Goal: Task Accomplishment & Management: Use online tool/utility

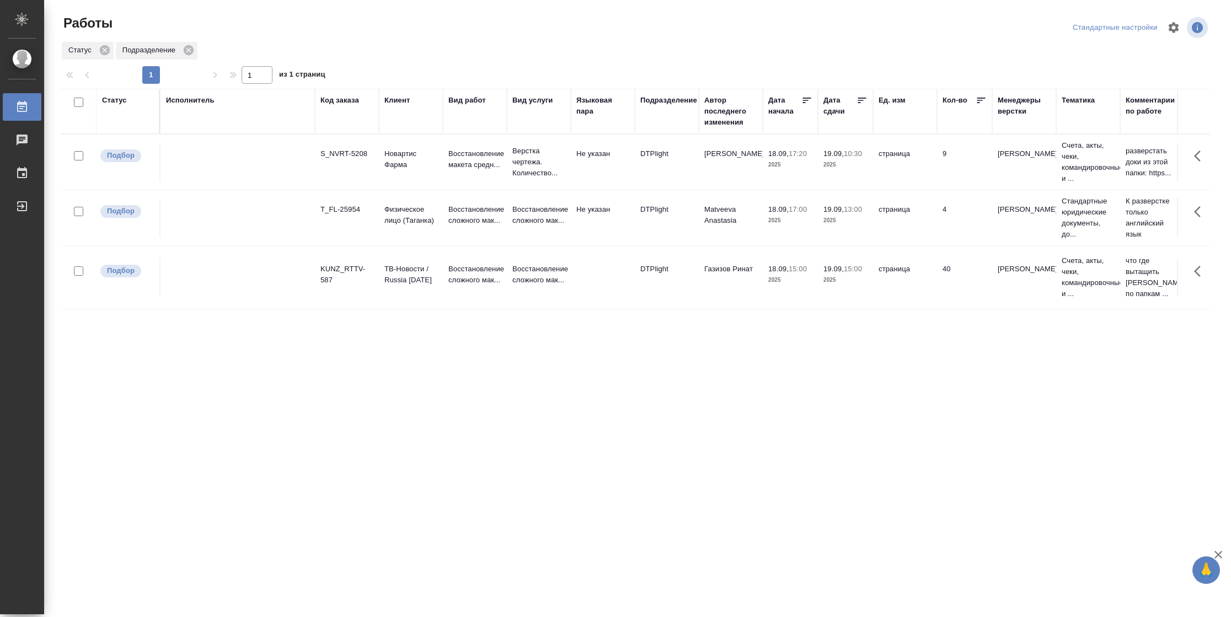
drag, startPoint x: 112, startPoint y: 99, endPoint x: 114, endPoint y: 106, distance: 8.0
click at [112, 99] on div "Статус" at bounding box center [114, 100] width 25 height 11
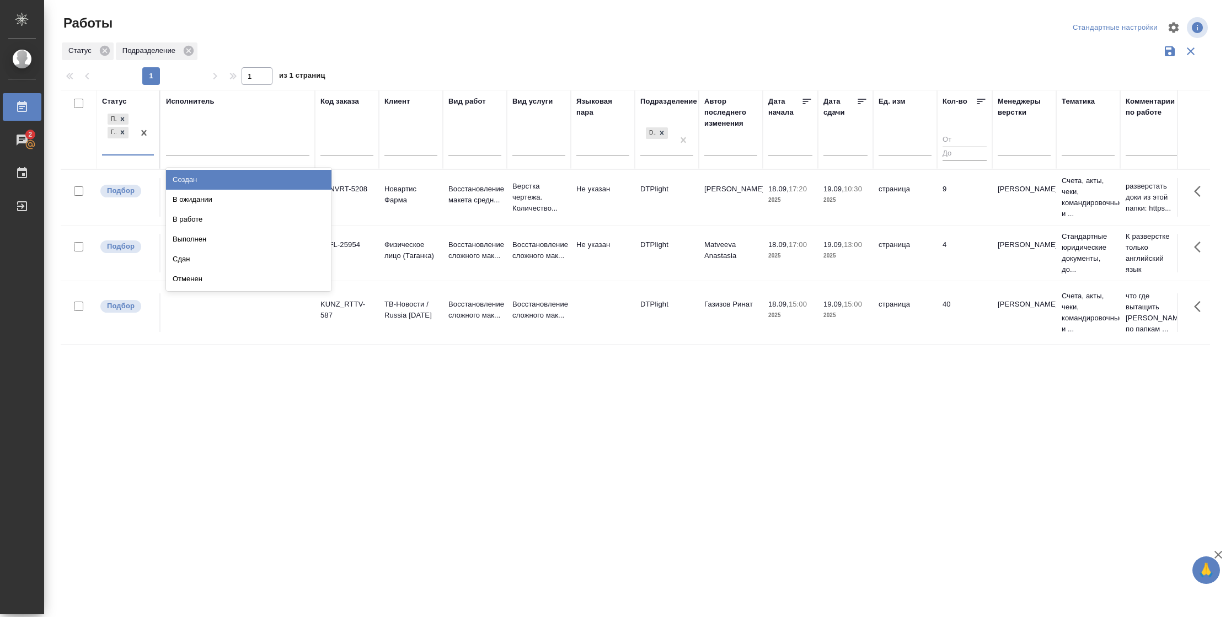
click at [125, 150] on div "Подбор Готов к работе" at bounding box center [118, 132] width 32 height 43
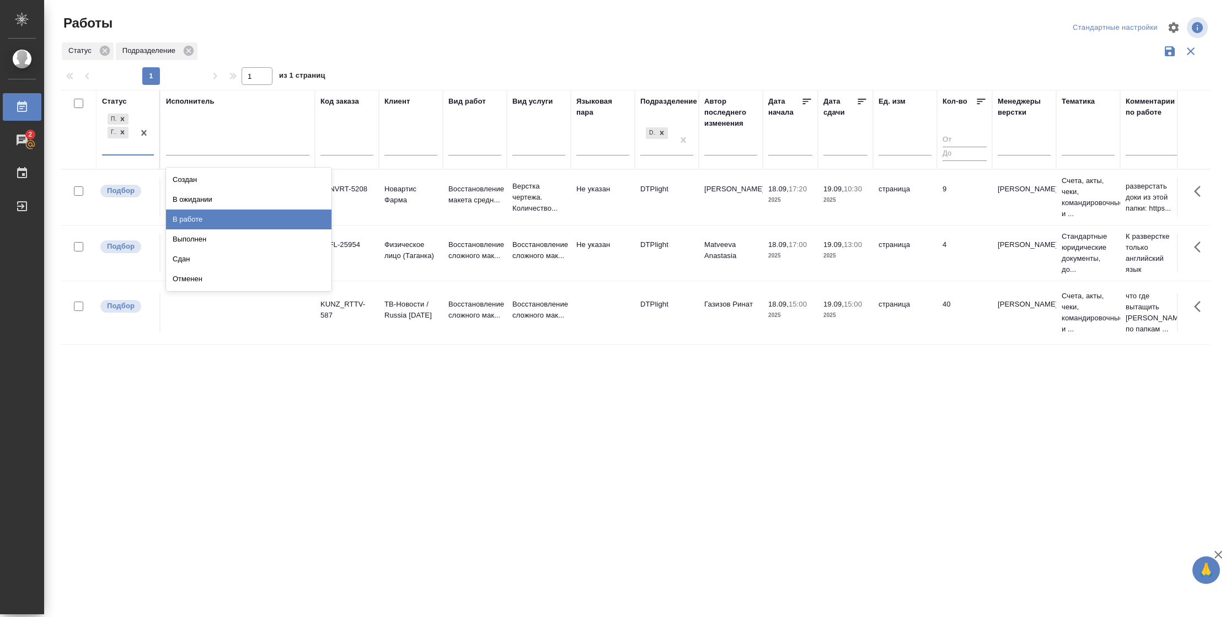
click at [214, 220] on div "В работе" at bounding box center [249, 220] width 166 height 20
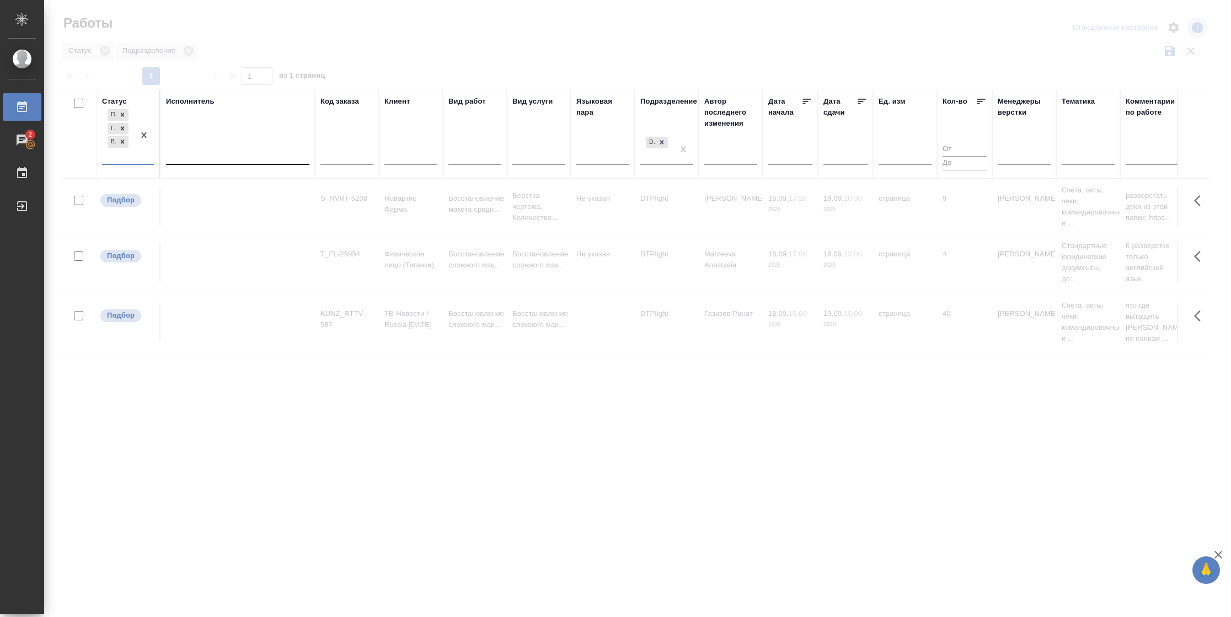
click at [206, 159] on div at bounding box center [237, 154] width 143 height 16
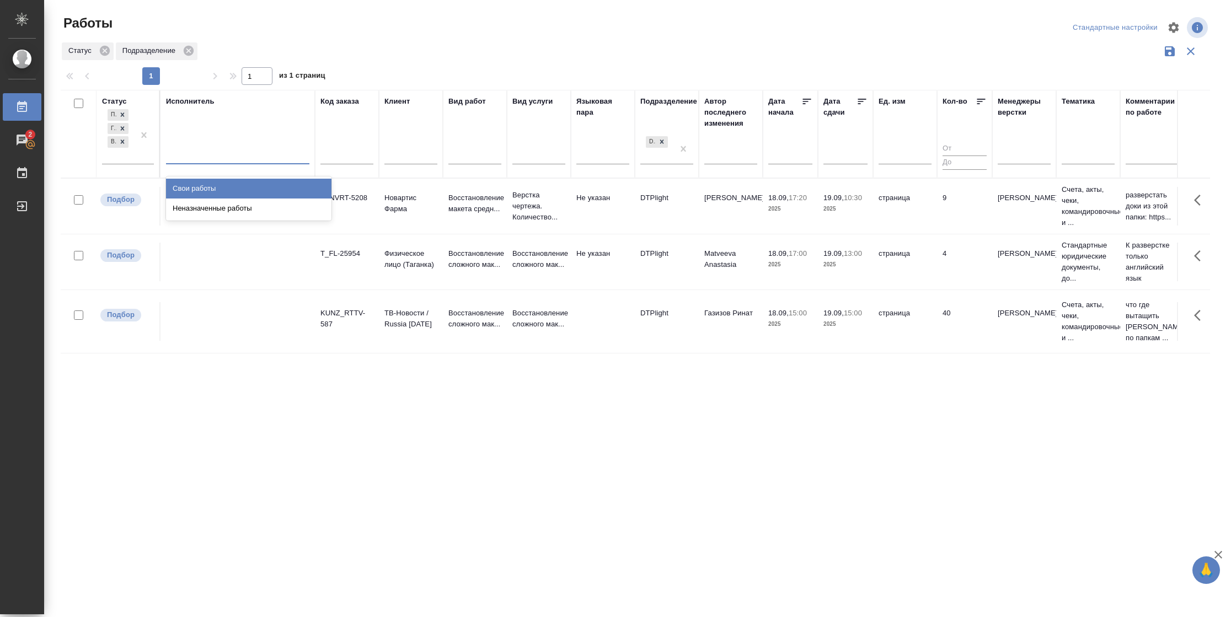
click at [201, 189] on div "Свои работы" at bounding box center [249, 189] width 166 height 20
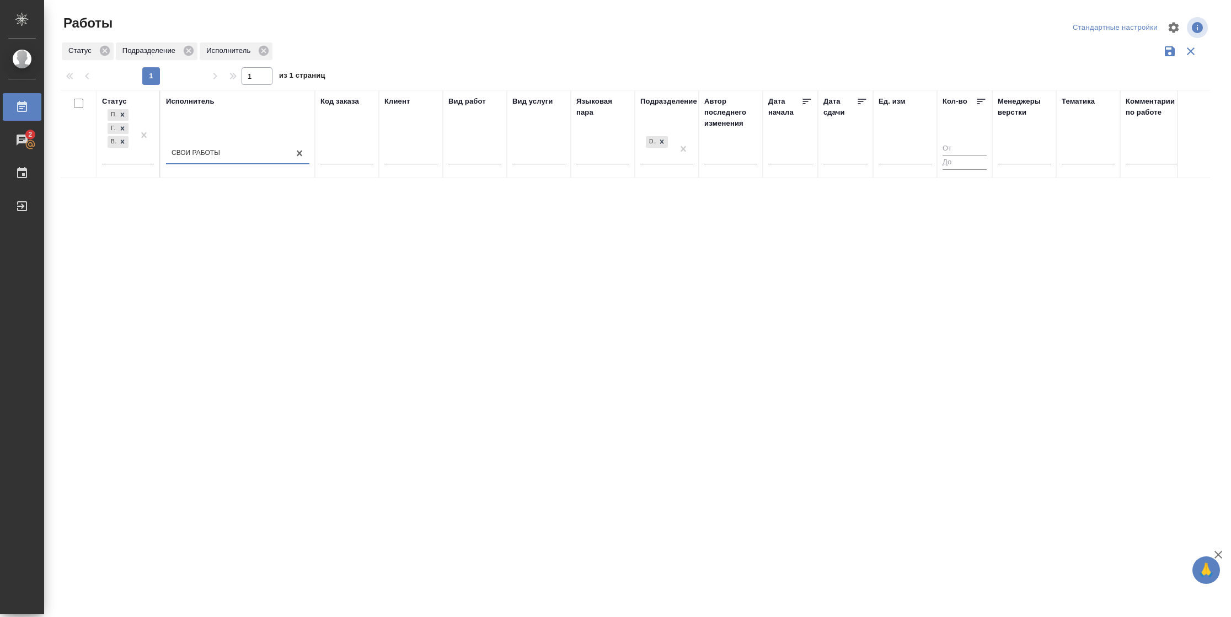
click at [857, 100] on icon at bounding box center [862, 101] width 11 height 11
click at [148, 157] on div at bounding box center [144, 135] width 20 height 57
click at [214, 204] on div "В ожидании" at bounding box center [249, 209] width 166 height 20
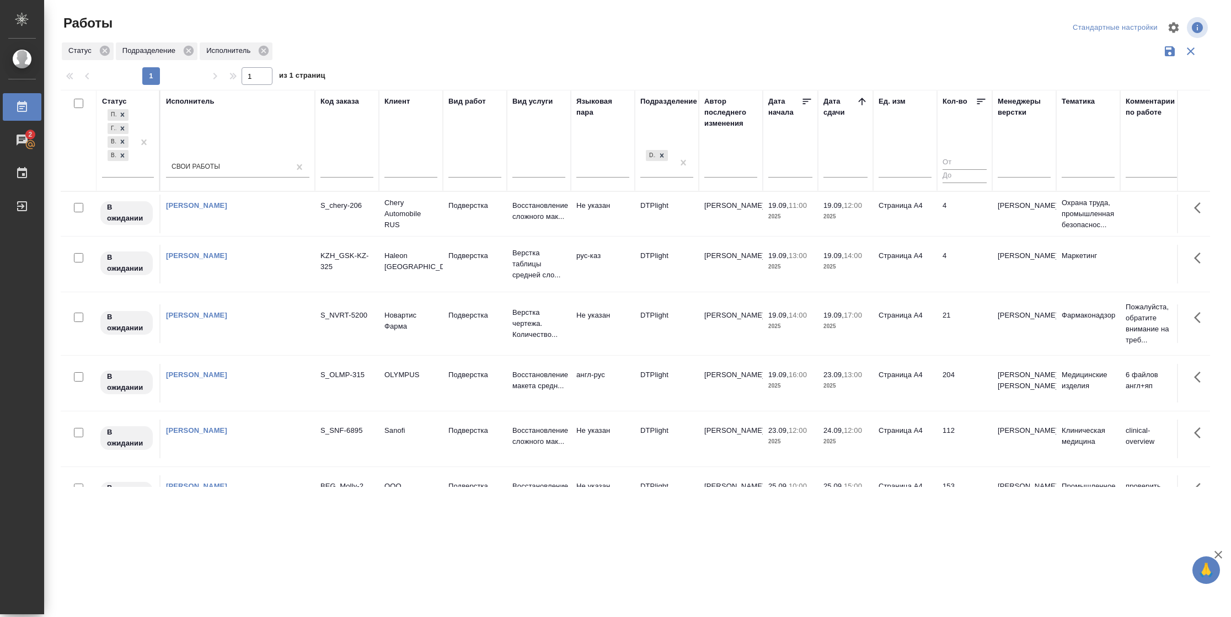
click at [806, 588] on div ".cls-1 fill:#fff; AWATERA Vasilyeva Natalia Работы 2 Чаты График Выйти Работы С…" at bounding box center [615, 308] width 1231 height 617
click at [943, 333] on td "21" at bounding box center [964, 324] width 55 height 39
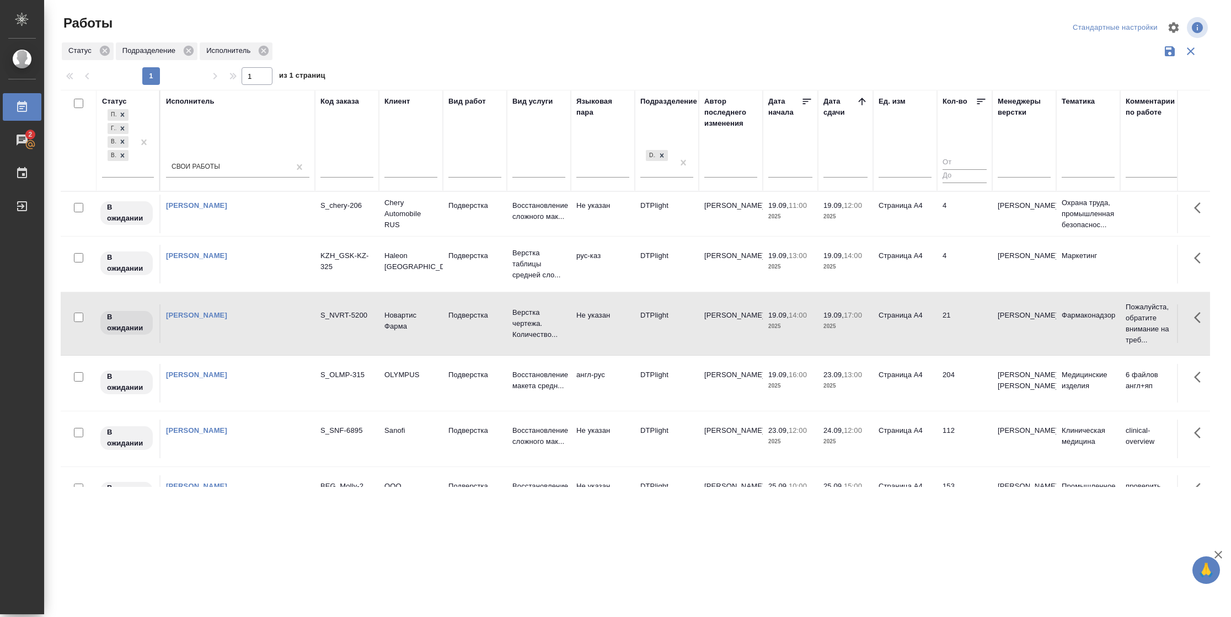
click at [943, 333] on td "21" at bounding box center [964, 324] width 55 height 39
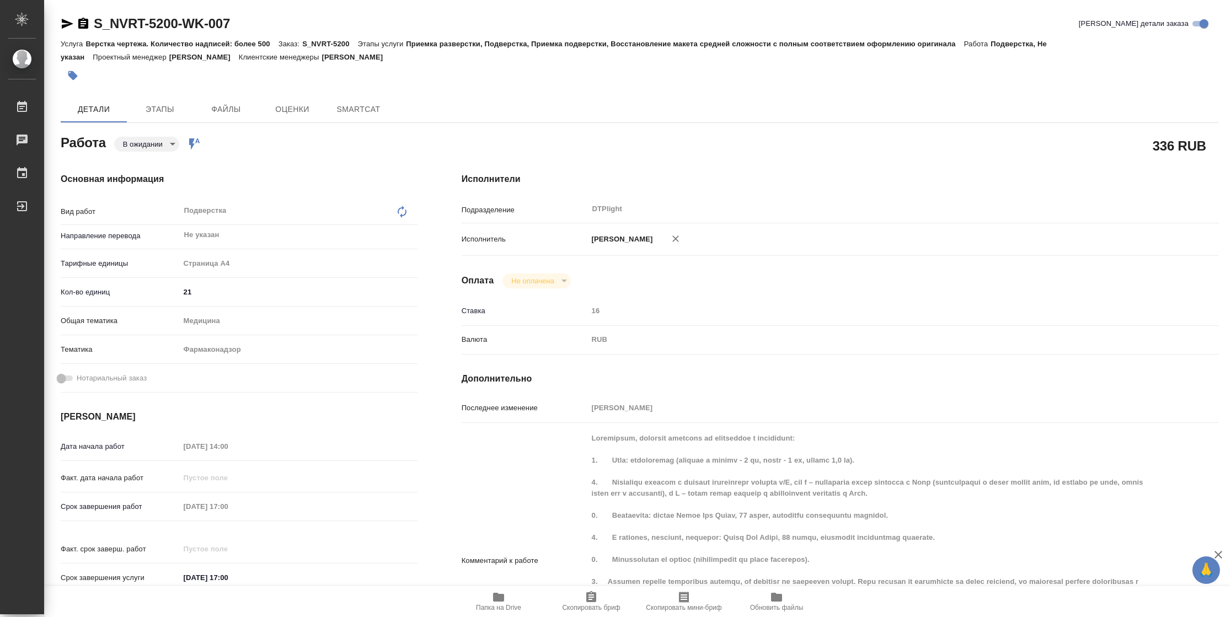
type textarea "x"
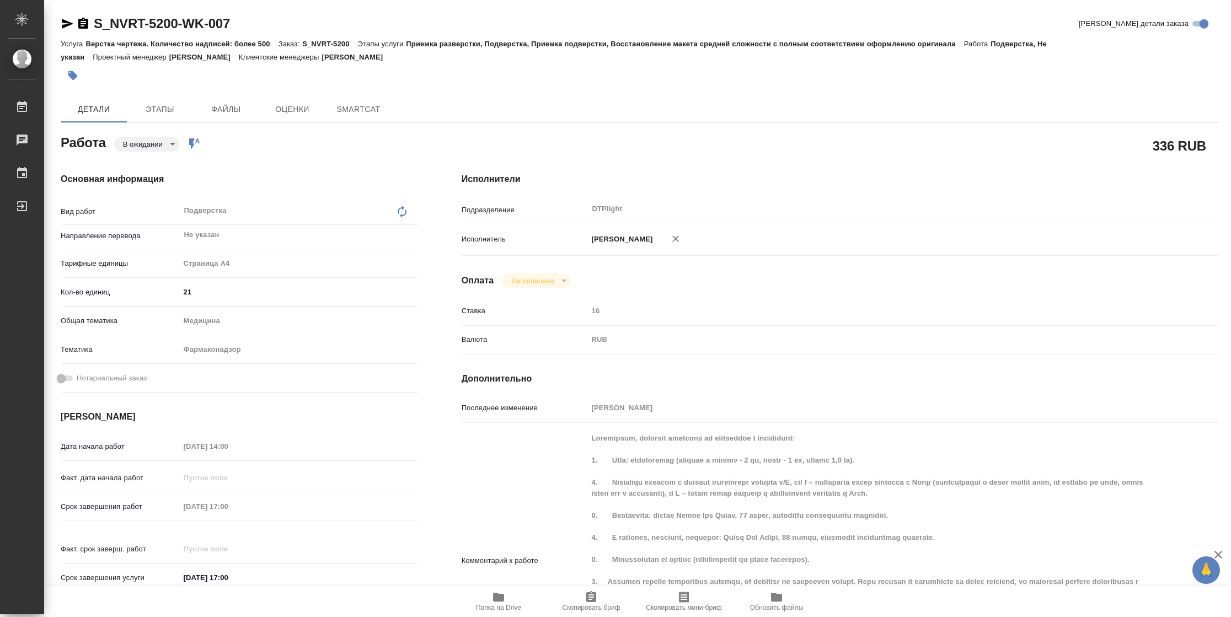
type textarea "x"
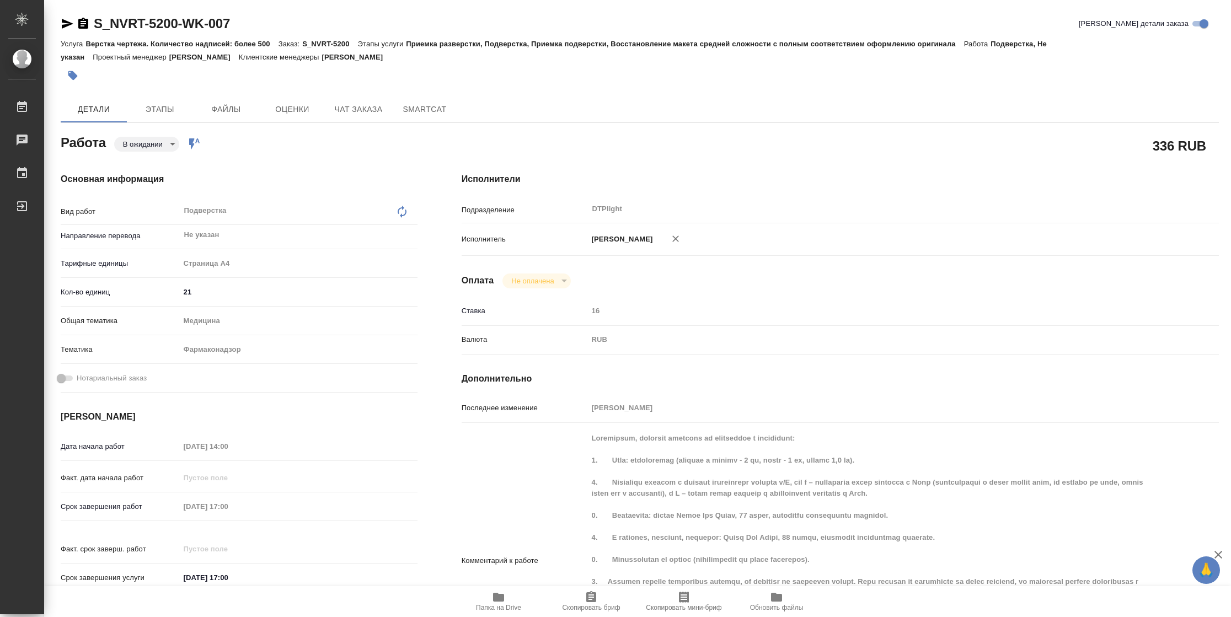
type textarea "x"
